Goal: Communication & Community: Answer question/provide support

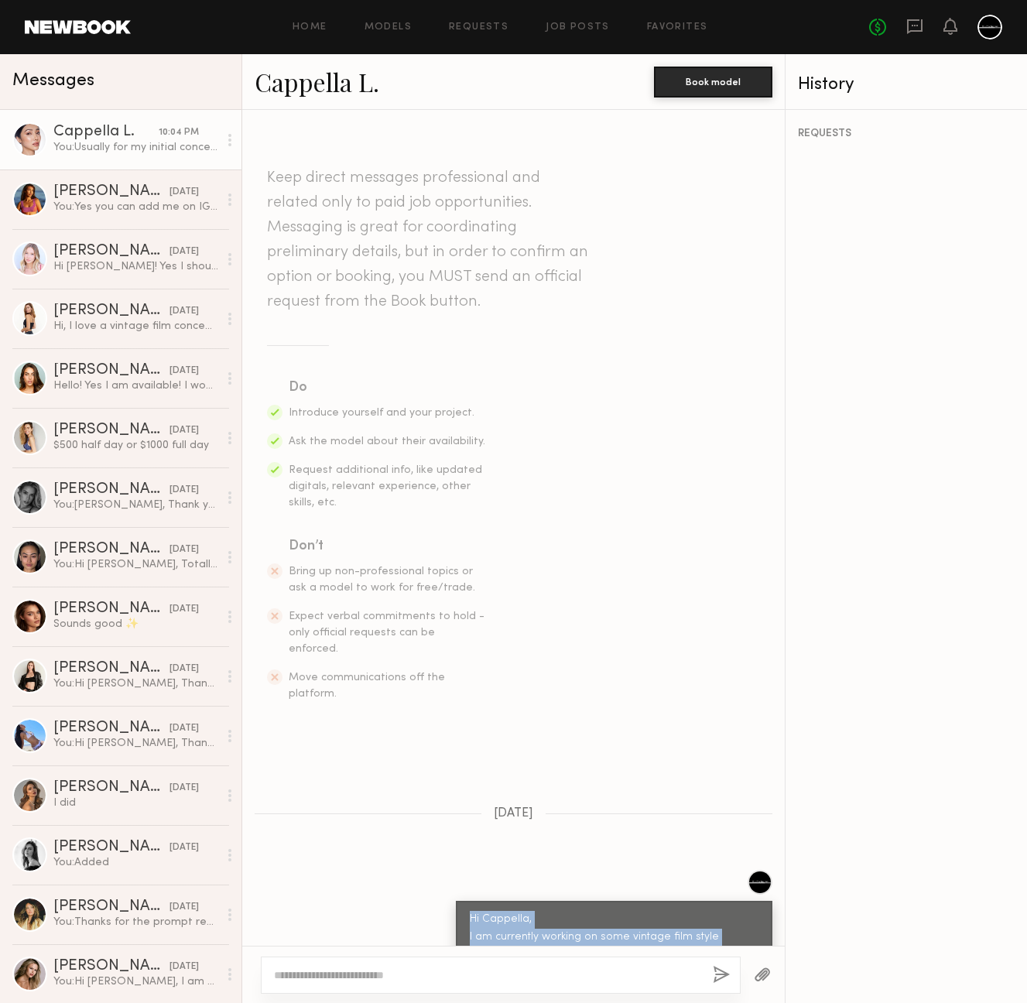
scroll to position [327, 0]
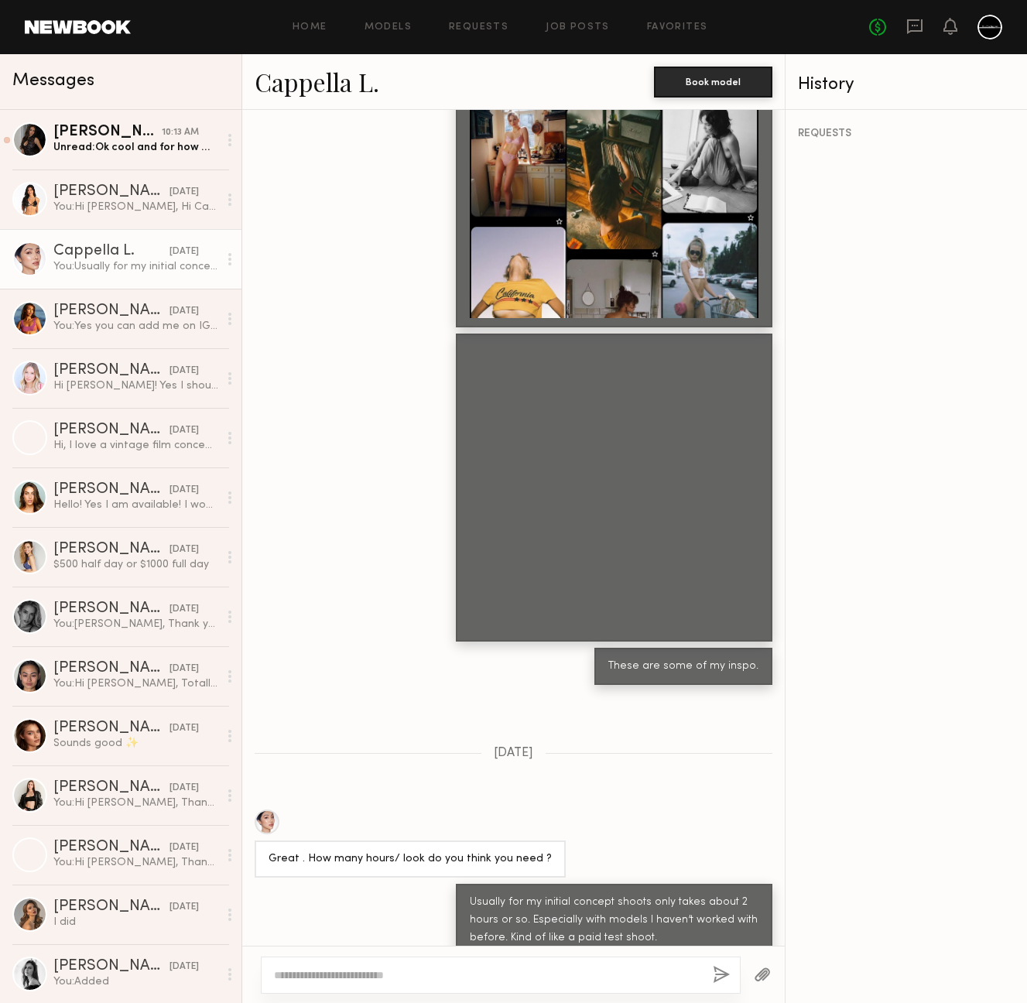
scroll to position [1310, 0]
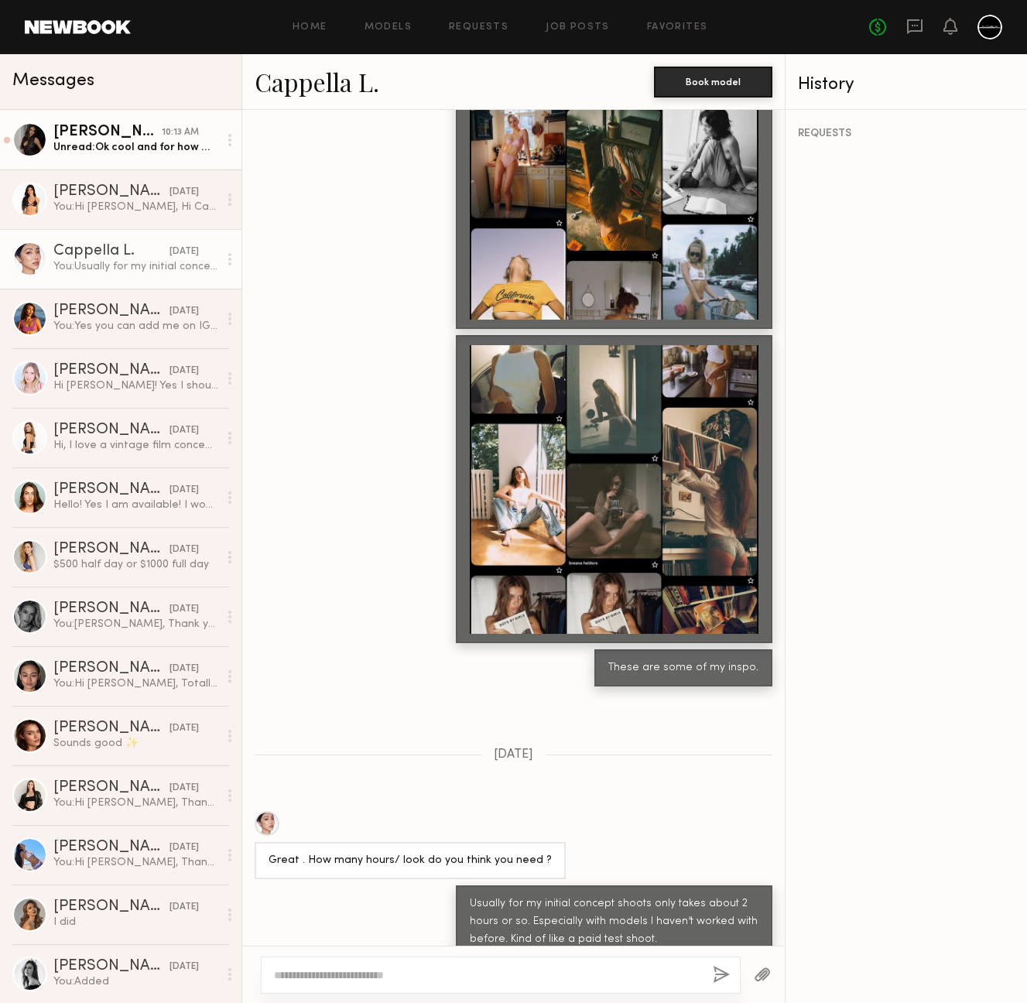
click at [124, 140] on div "Unread: Ok cool and for how many hours do you think?" at bounding box center [135, 147] width 165 height 15
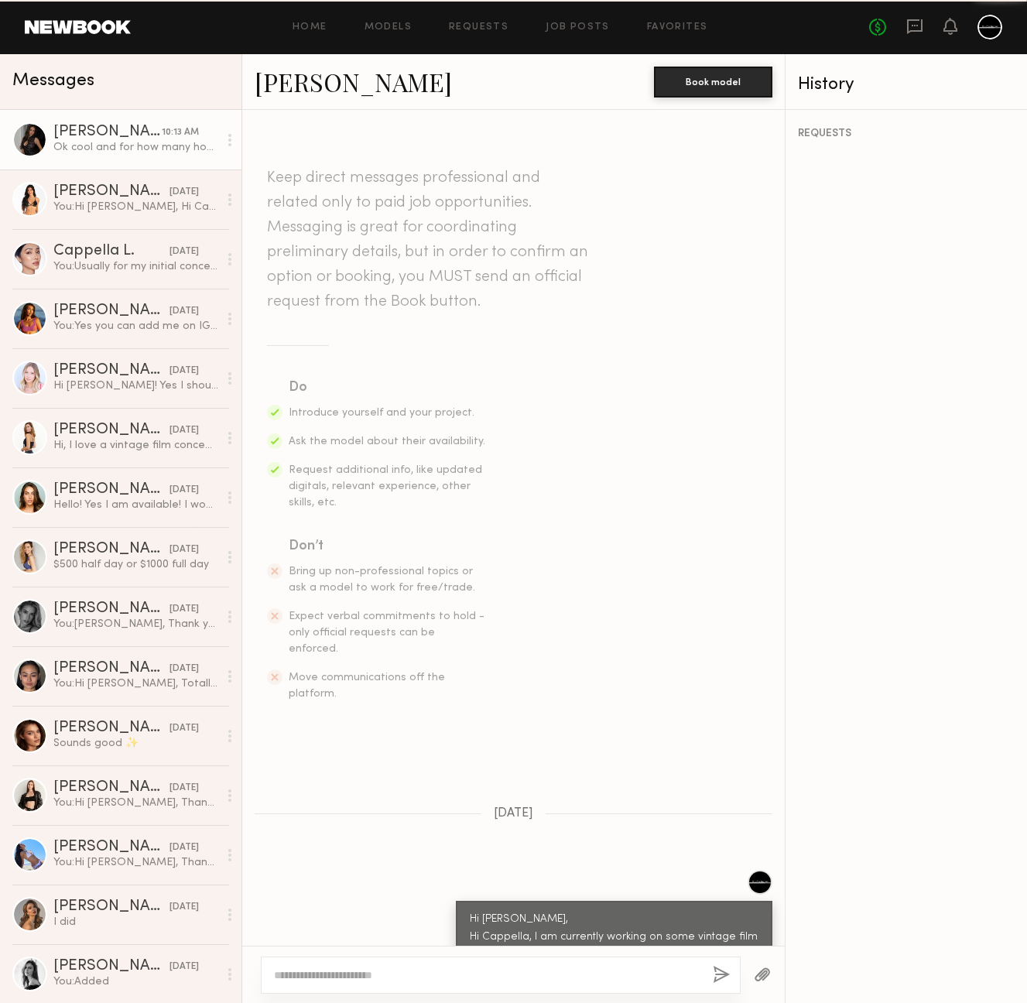
scroll to position [579, 0]
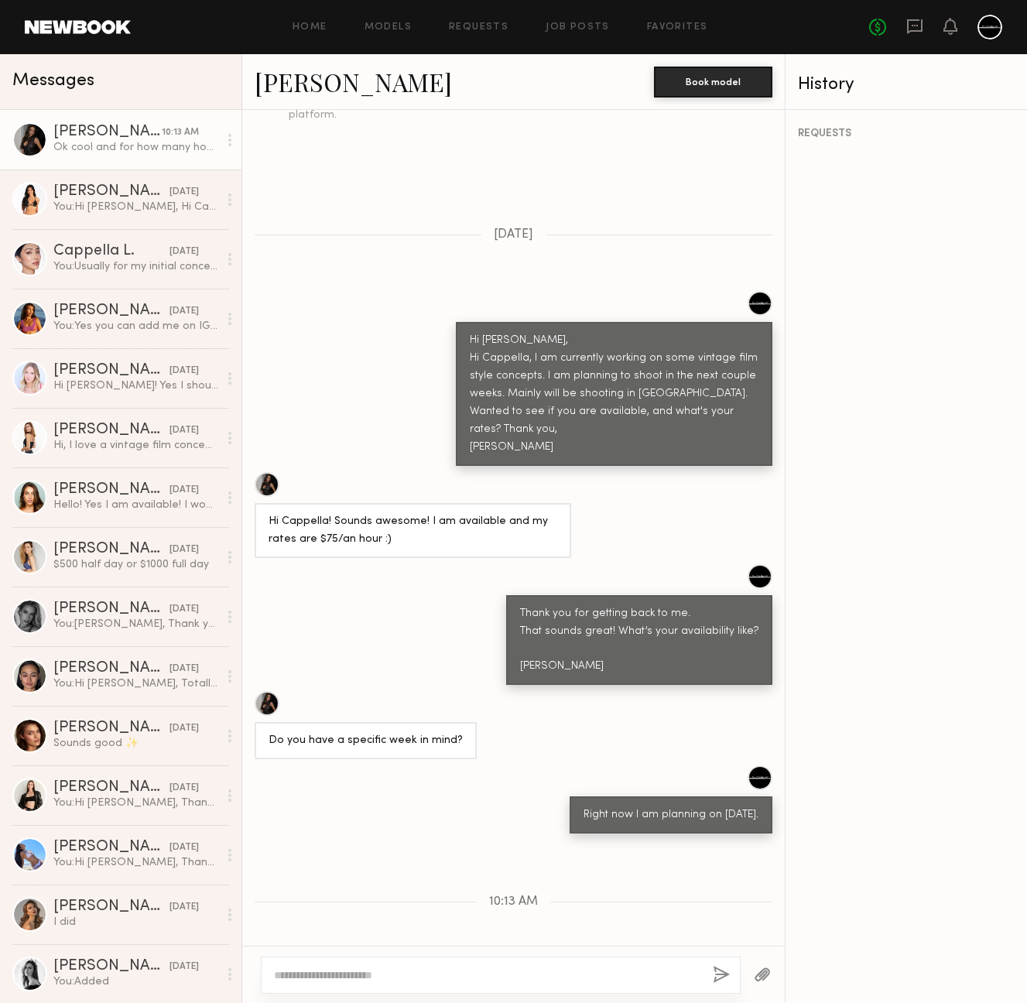
click at [461, 974] on textarea at bounding box center [487, 975] width 426 height 15
type textarea "**********"
click at [728, 978] on button "button" at bounding box center [721, 975] width 17 height 19
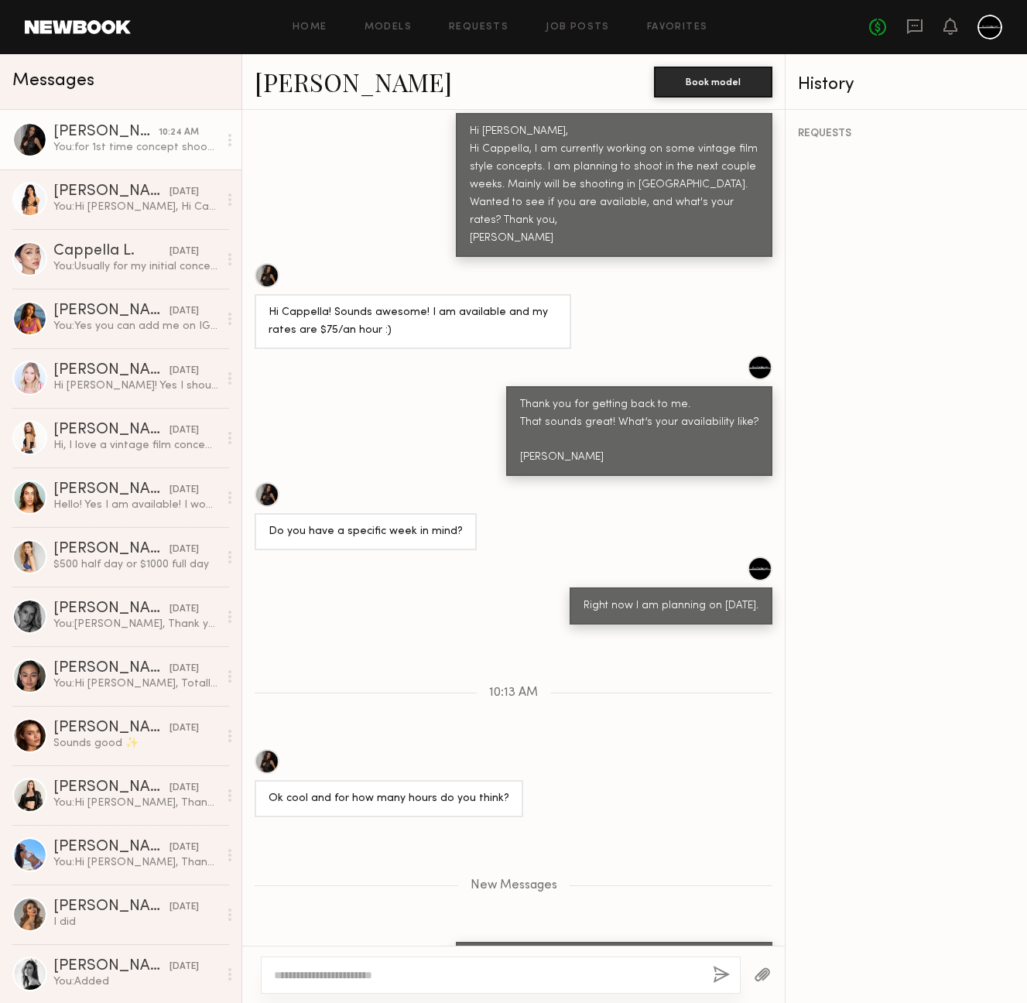
click at [290, 86] on link "Devyn R." at bounding box center [353, 81] width 197 height 33
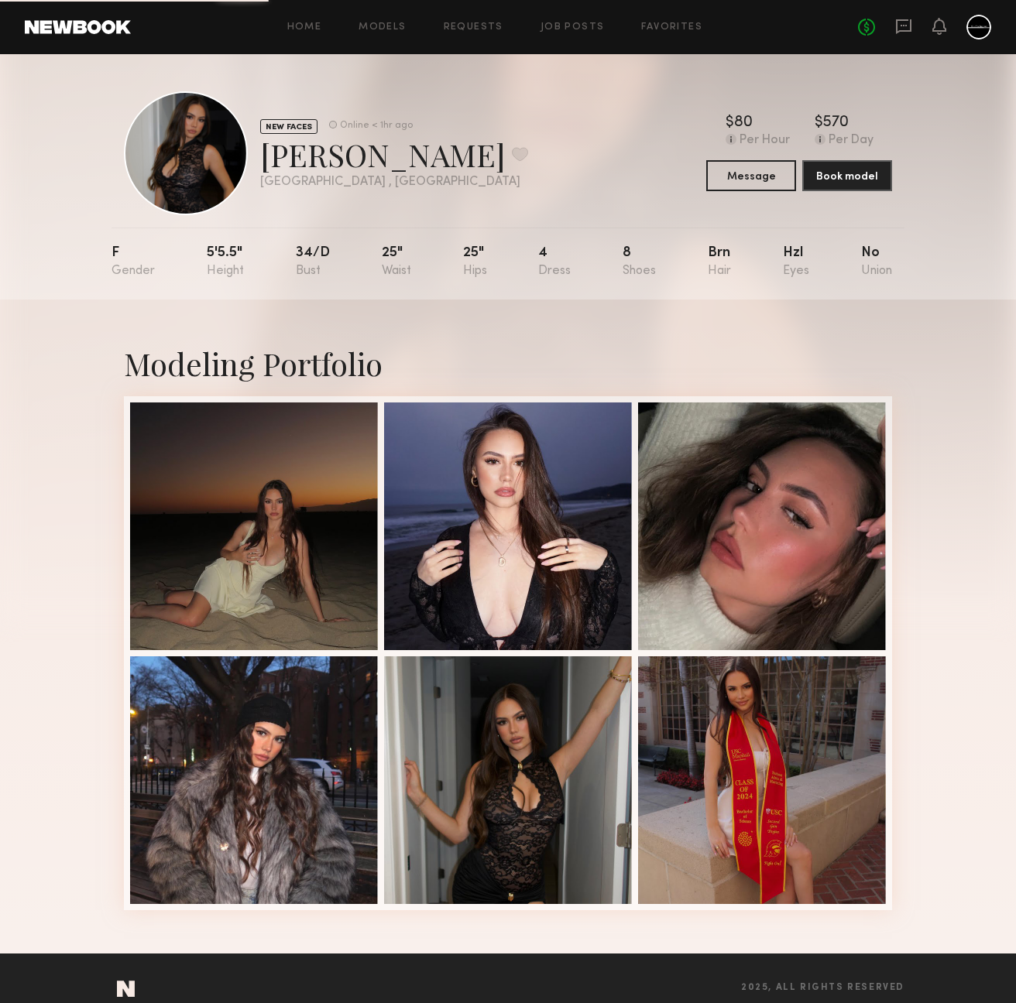
scroll to position [20, 0]
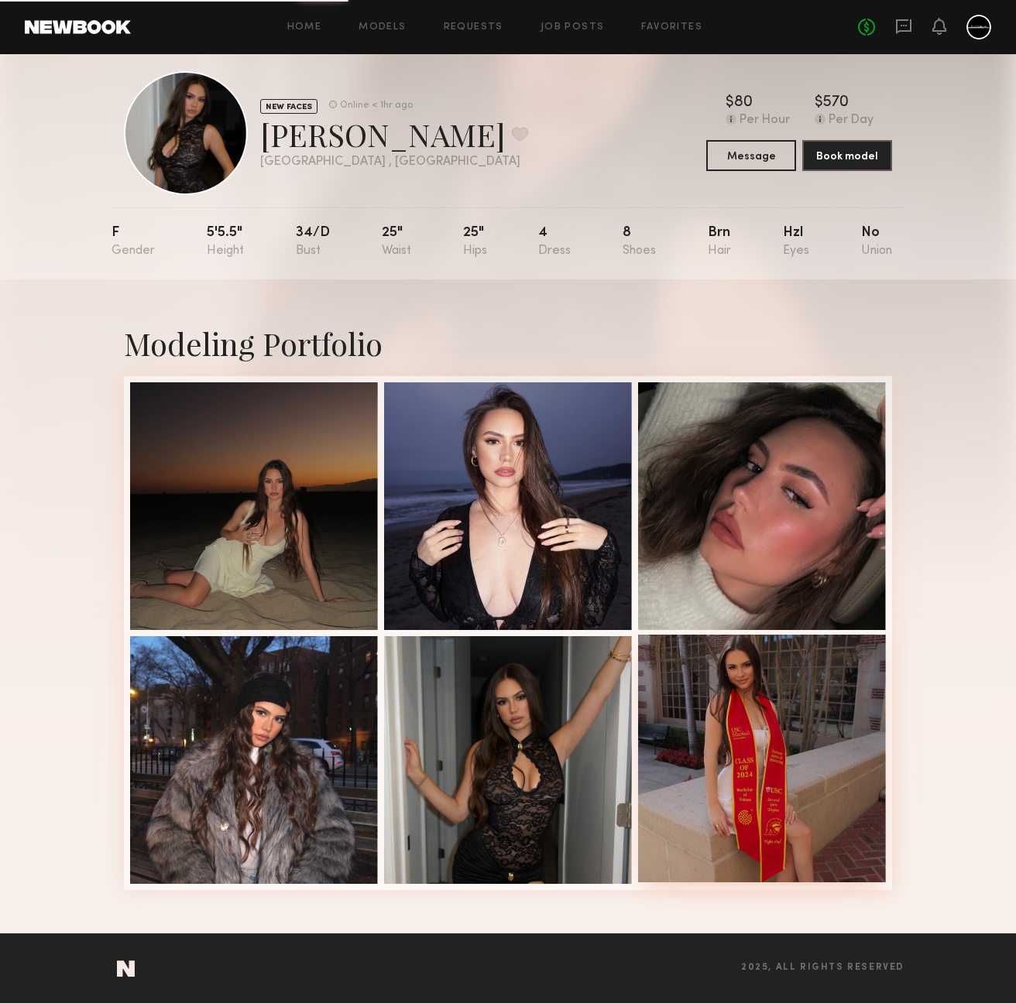
click at [797, 695] on div at bounding box center [762, 759] width 248 height 248
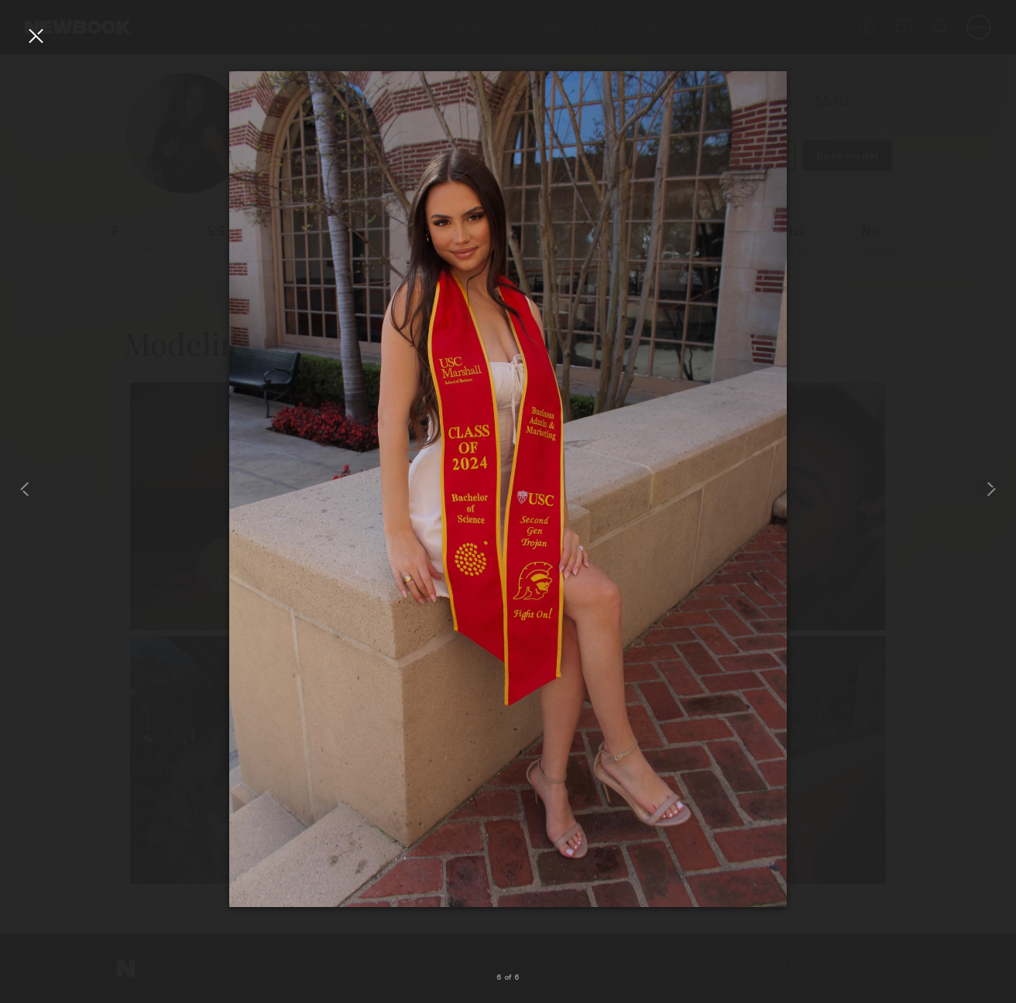
click at [33, 36] on div at bounding box center [35, 35] width 25 height 25
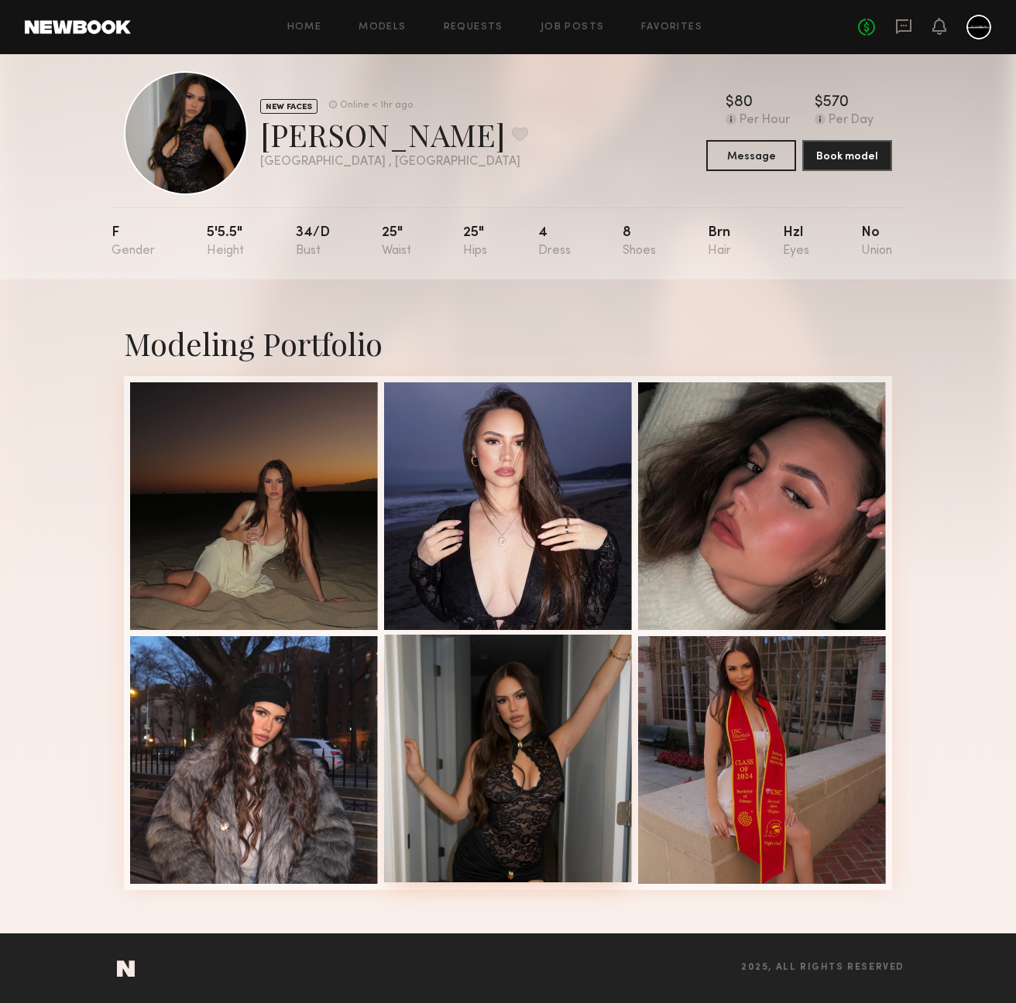
click at [512, 787] on div at bounding box center [508, 759] width 248 height 248
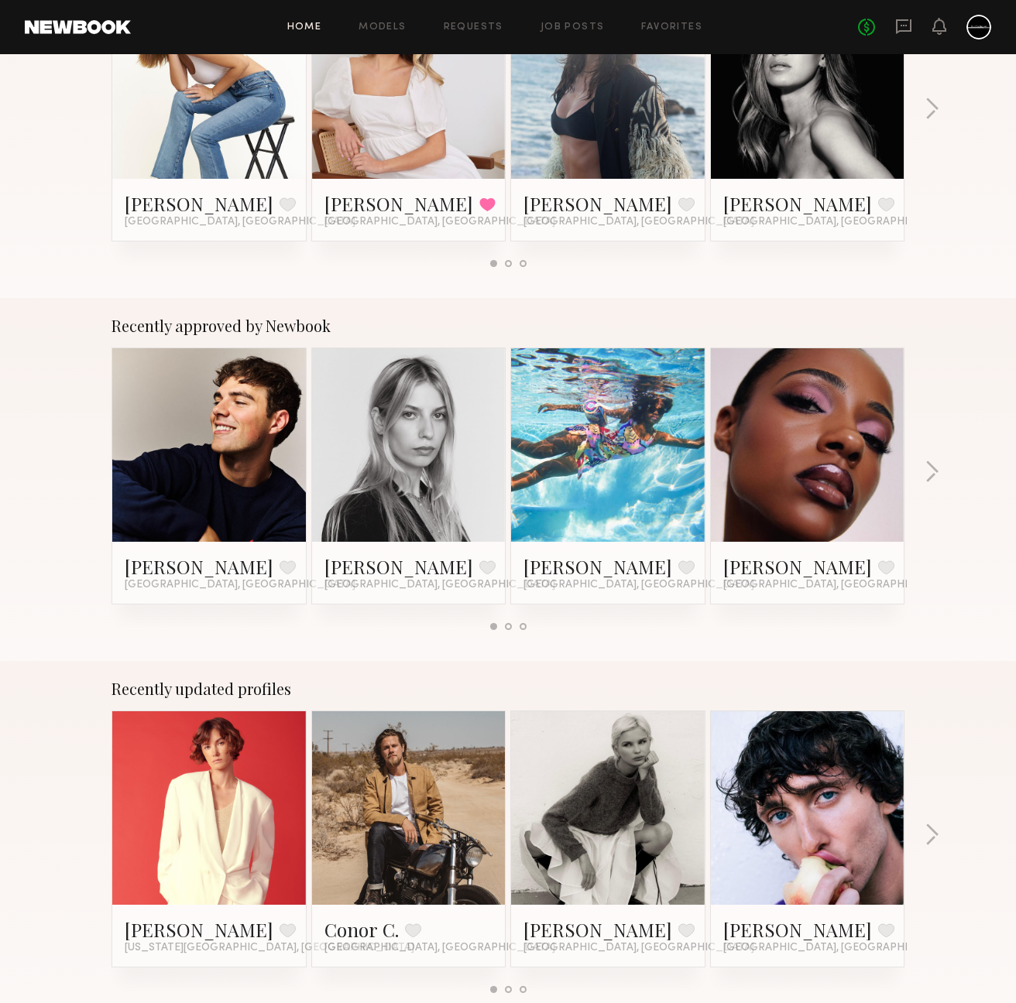
scroll to position [348, 0]
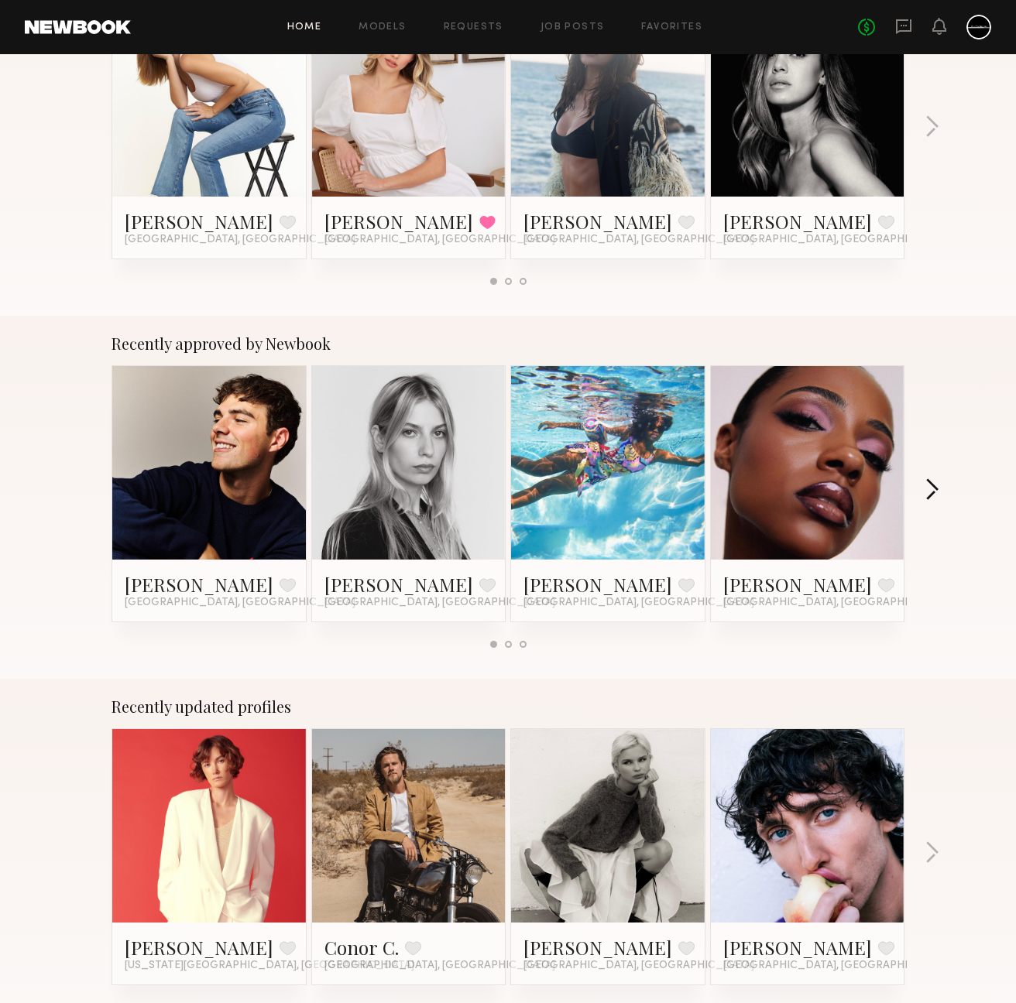
click at [934, 493] on button "button" at bounding box center [931, 491] width 15 height 26
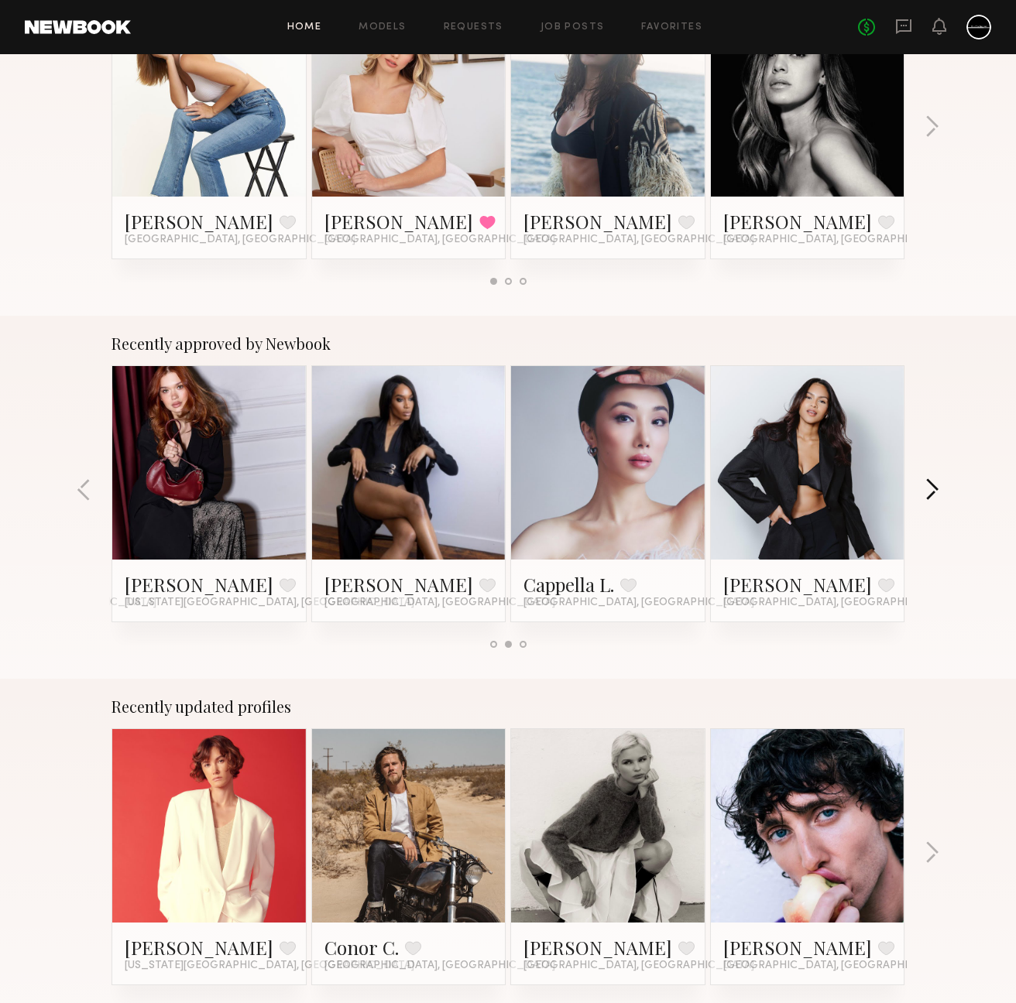
click at [934, 493] on button "button" at bounding box center [931, 491] width 15 height 26
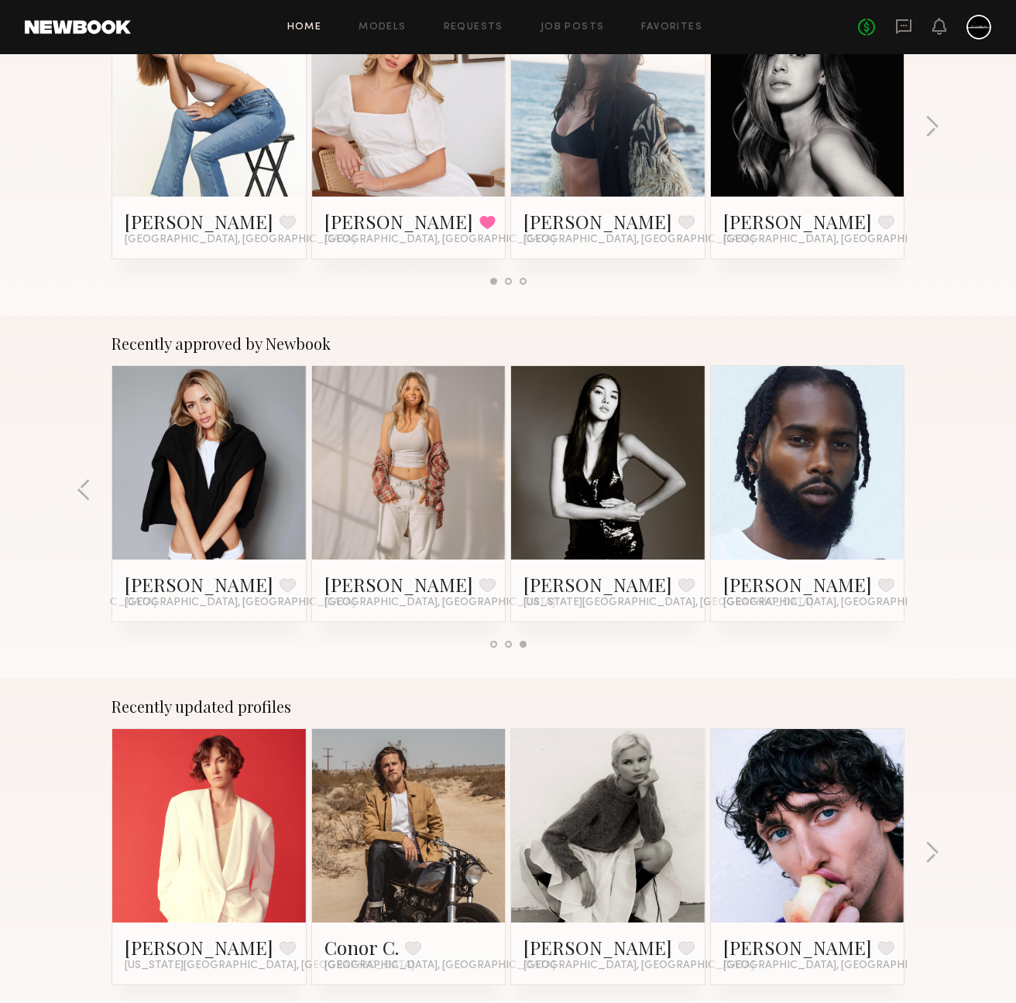
click at [934, 493] on div "Recently approved by Newbook [PERSON_NAME] Favorite [GEOGRAPHIC_DATA], [GEOGRAP…" at bounding box center [508, 497] width 1016 height 363
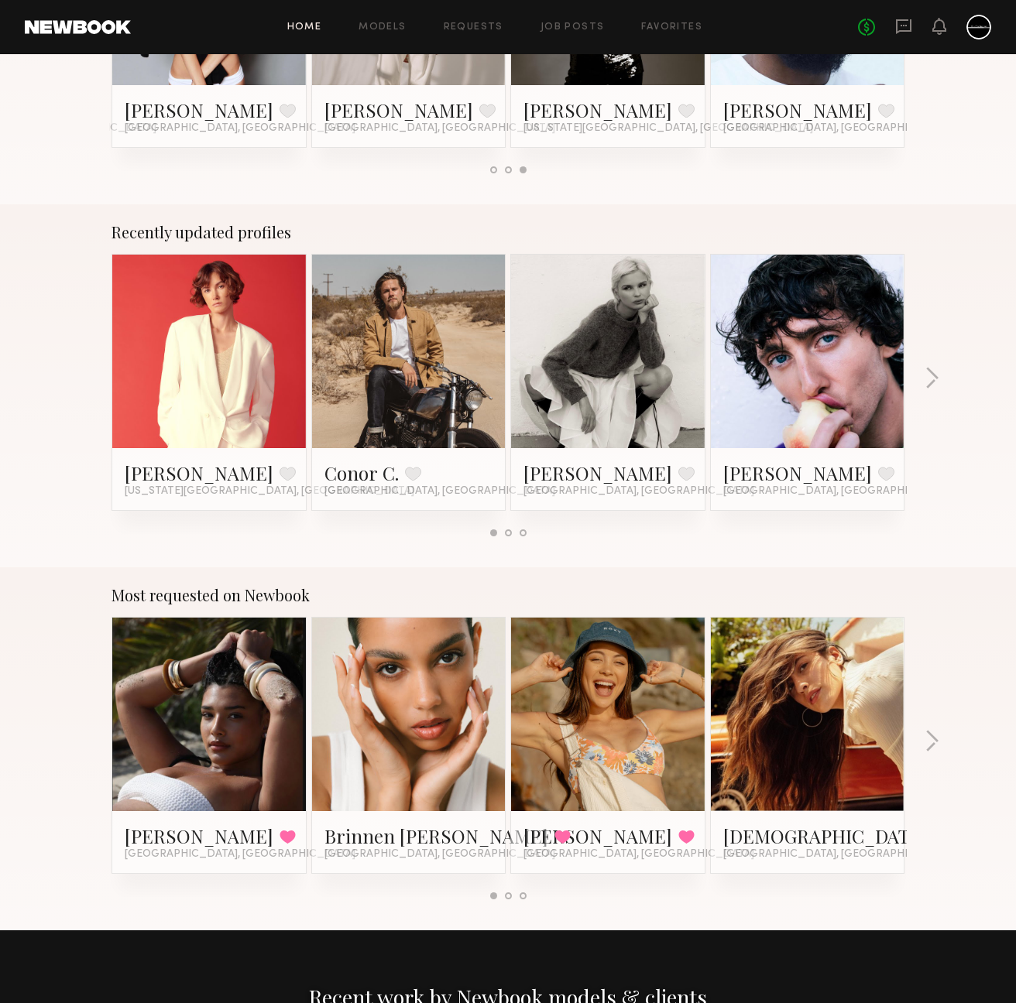
scroll to position [876, 0]
